Goal: Check status: Check status

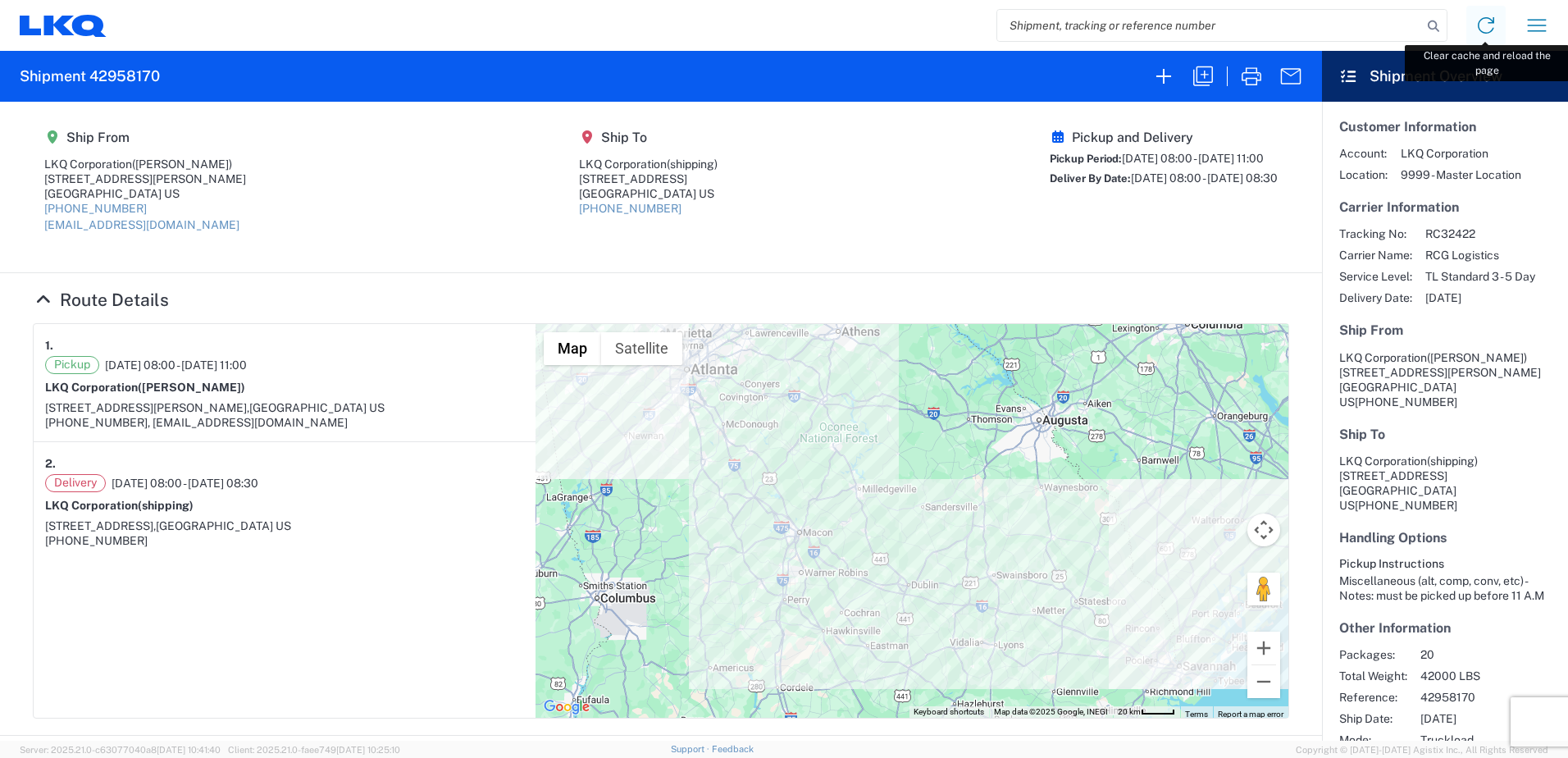
click at [1484, 22] on icon at bounding box center [1486, 26] width 27 height 27
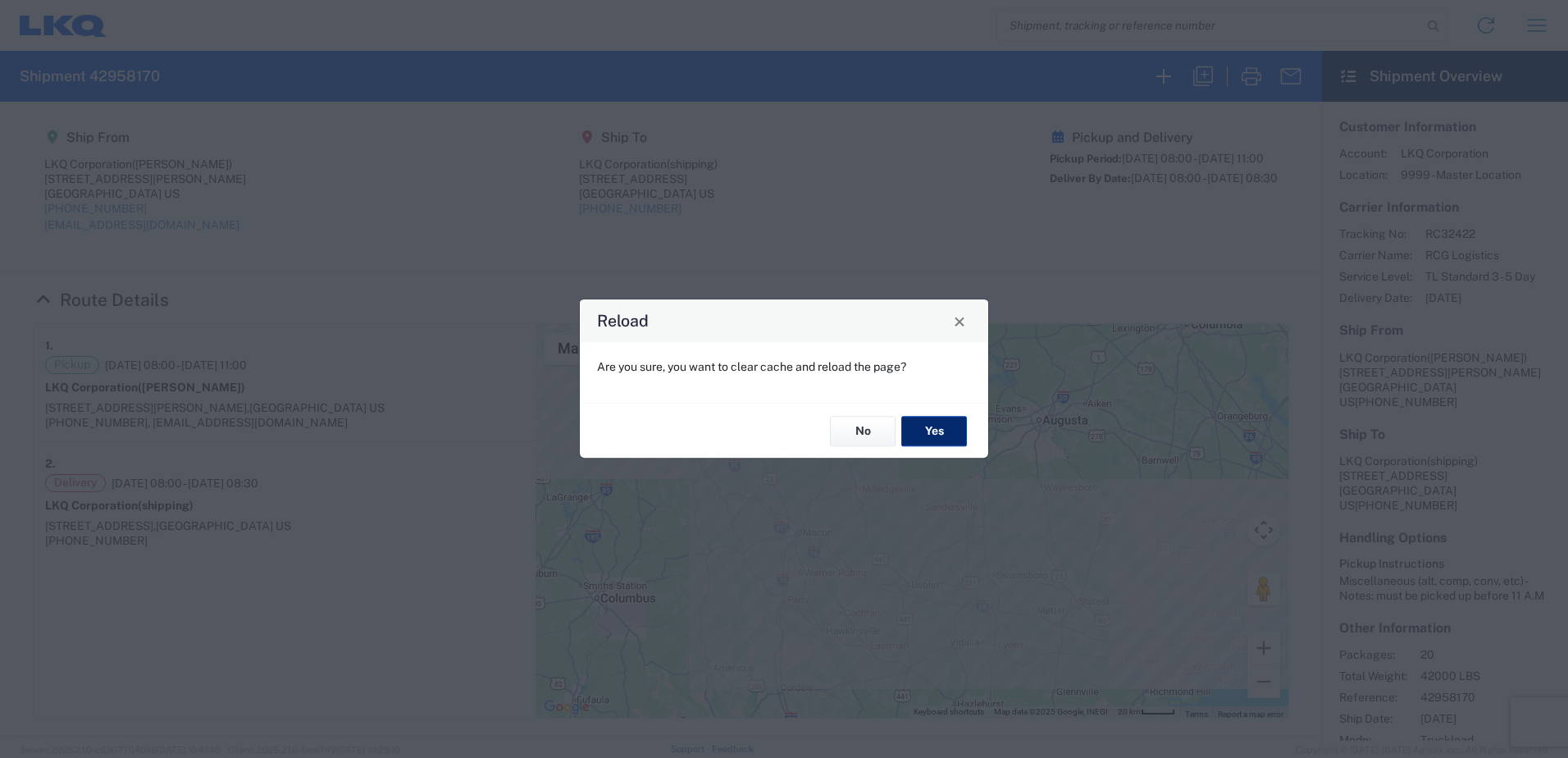
click at [951, 444] on button "Yes" at bounding box center [934, 431] width 66 height 30
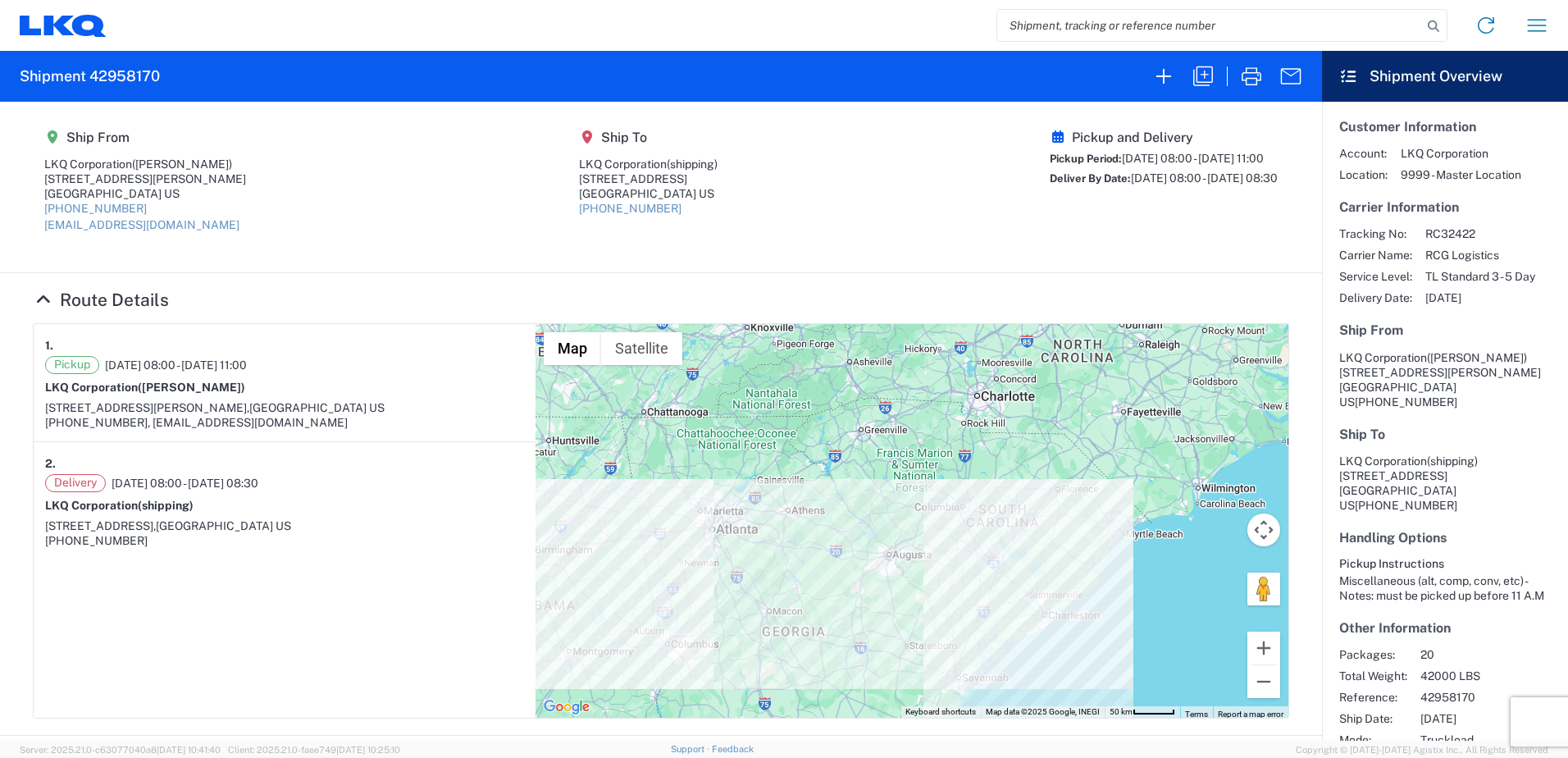
click at [1110, 33] on input "search" at bounding box center [1209, 25] width 425 height 31
click at [1101, 32] on input "search" at bounding box center [1209, 25] width 425 height 31
paste input "57135542"
type input "57135542"
